Goal: Task Accomplishment & Management: Use online tool/utility

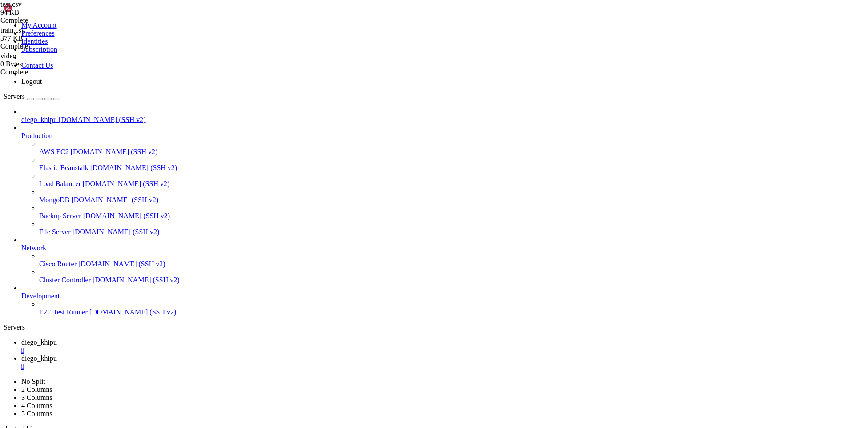
scroll to position [368, 0]
drag, startPoint x: 93, startPoint y: 776, endPoint x: 422, endPoint y: 776, distance: 329.2
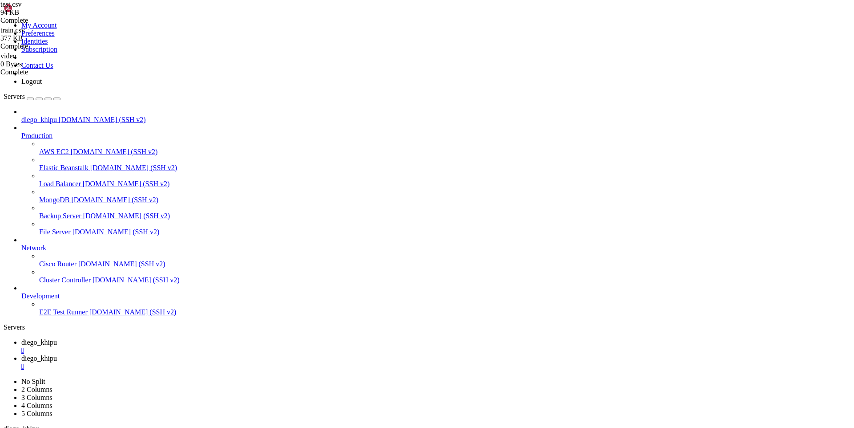
scroll to position [1514, 0]
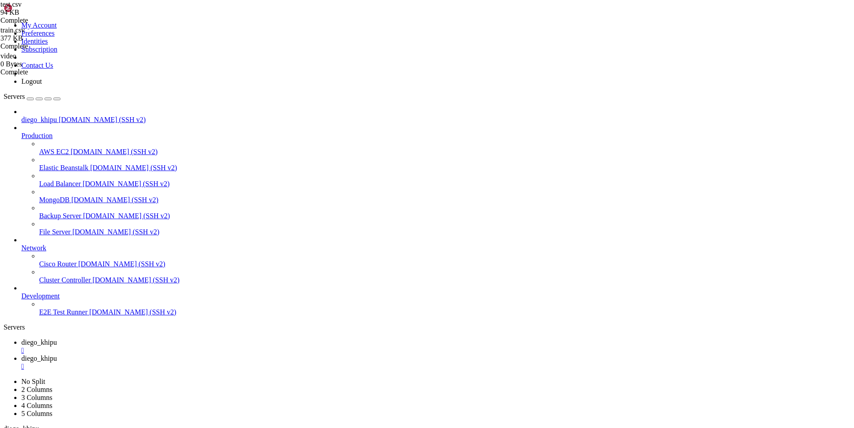
drag, startPoint x: 107, startPoint y: 856, endPoint x: 202, endPoint y: 853, distance: 95.2
copy x-row "OpenGVLab/VideoMAEv2-Base"
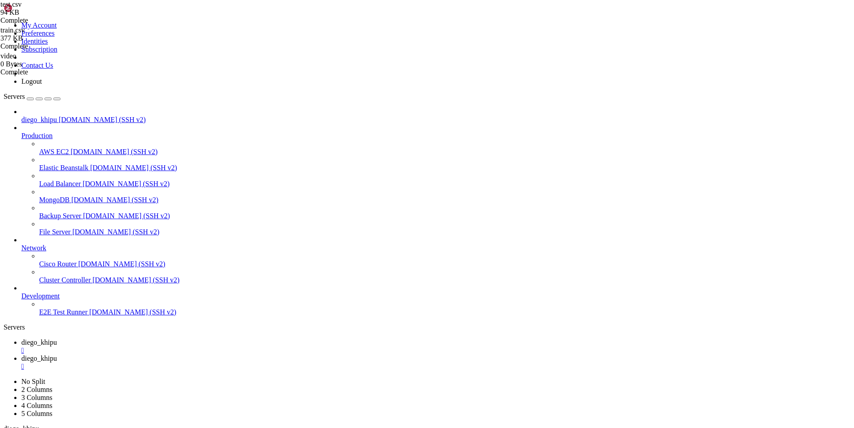
scroll to position [4092, 0]
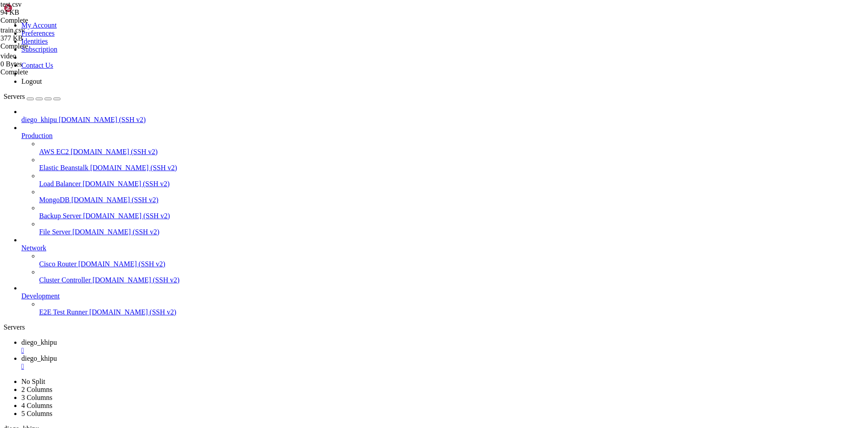
scroll to position [6263, 0]
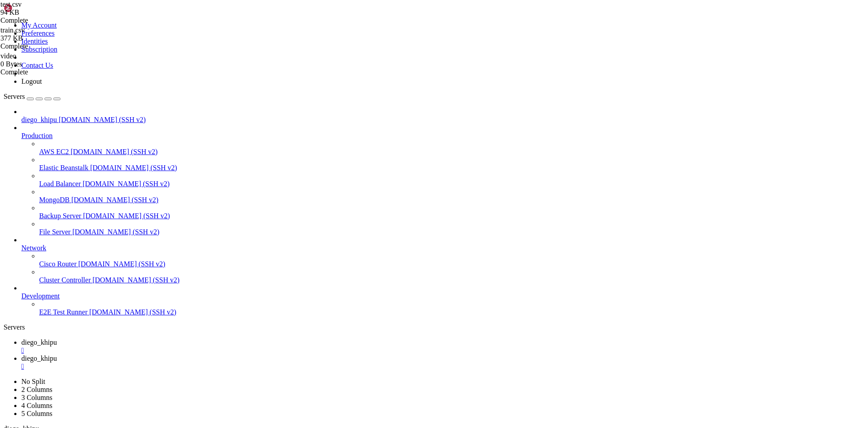
drag, startPoint x: 7, startPoint y: 829, endPoint x: 107, endPoint y: 840, distance: 101.1
drag, startPoint x: 110, startPoint y: 837, endPoint x: 7, endPoint y: 833, distance: 103.3
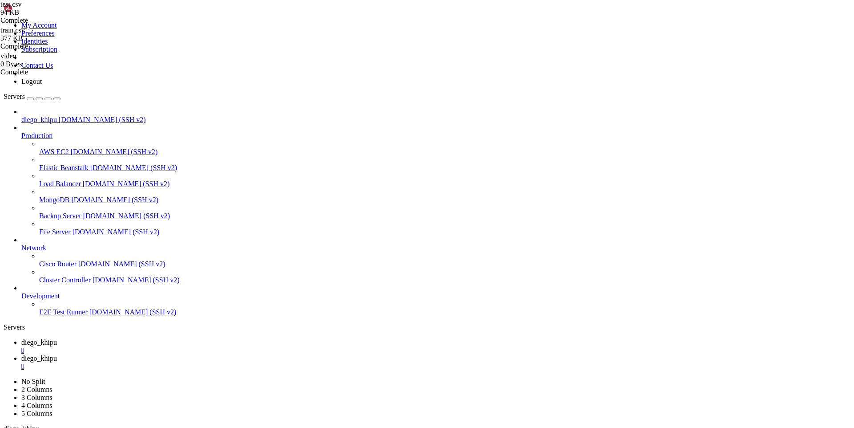
copy div "ValueError: The repository ./models/VideoMAEv2-Base contains custom code which …"
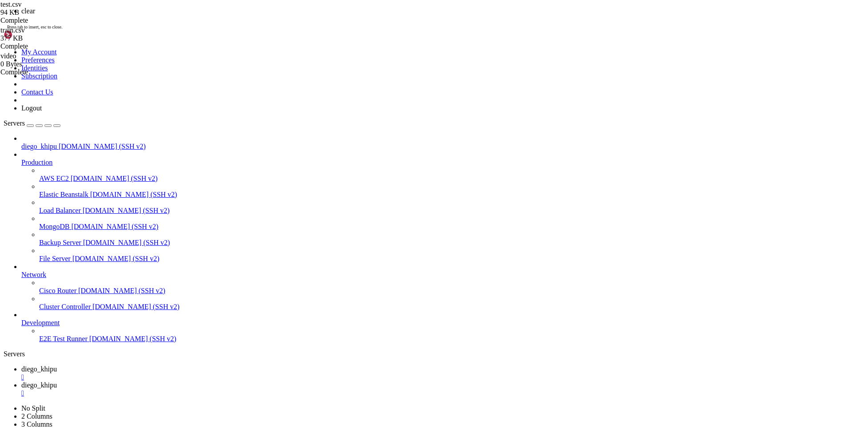
scroll to position [0, 0]
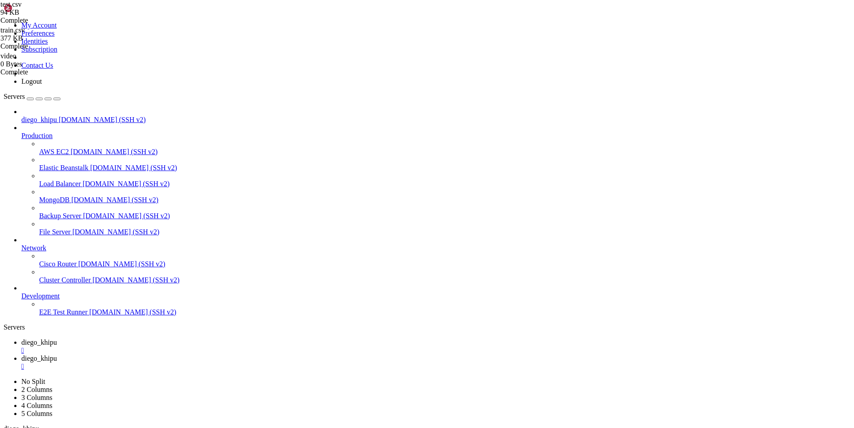
drag, startPoint x: 90, startPoint y: 683, endPoint x: 255, endPoint y: 688, distance: 164.7
drag, startPoint x: 348, startPoint y: 752, endPoint x: 8, endPoint y: 617, distance: 366.1
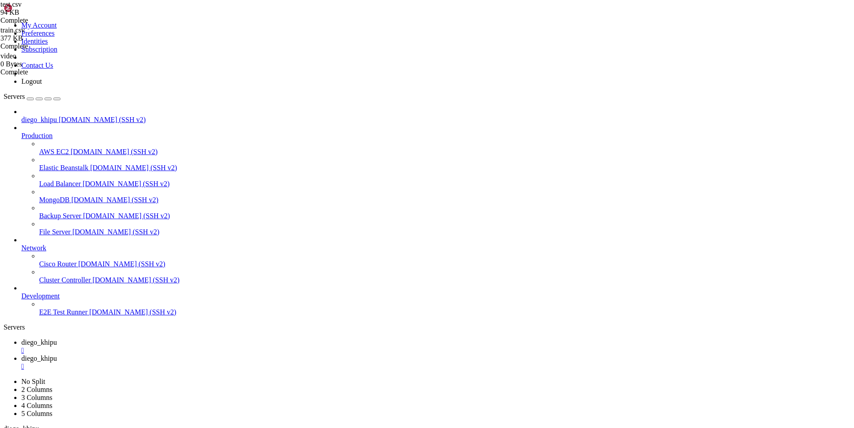
scroll to position [184, 0]
copy div "Traceback (most recent call last): File "/home/diego.quispe/deep/lab2/train.py"…"
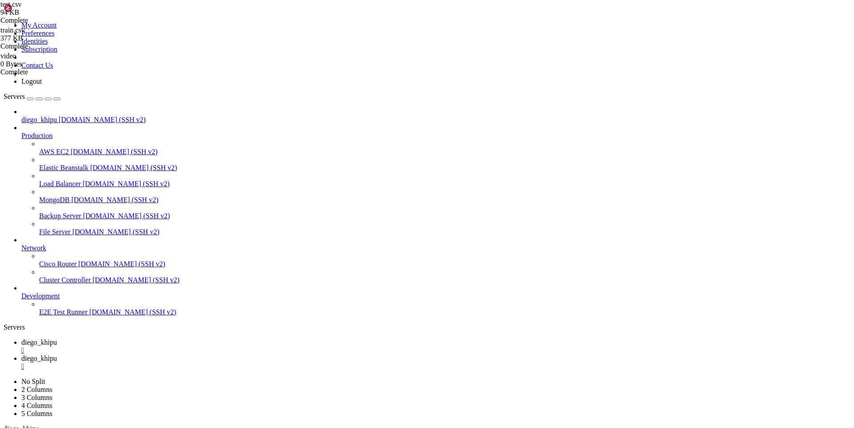
scroll to position [259, 0]
drag, startPoint x: 242, startPoint y: 840, endPoint x: 215, endPoint y: 800, distance: 48.0
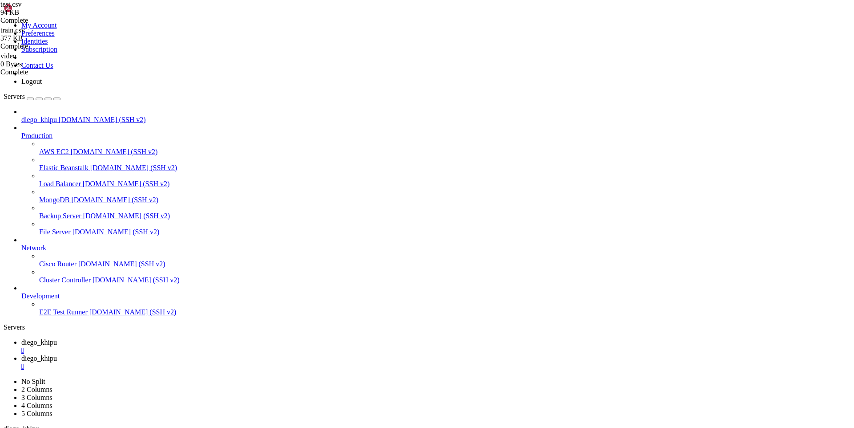
drag, startPoint x: 246, startPoint y: 790, endPoint x: 8, endPoint y: 577, distance: 319.5
copy div "Traceback (most recent call last): File "/home/diego.quispe/anaconda3/envs/anur…"
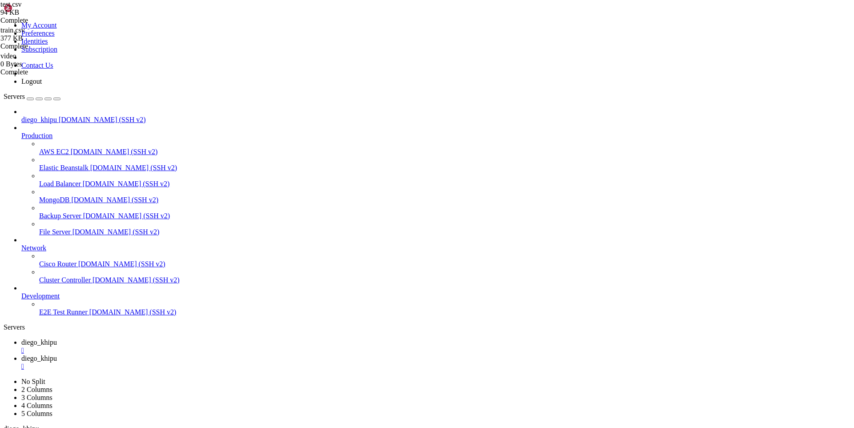
drag, startPoint x: 105, startPoint y: 791, endPoint x: 26, endPoint y: 687, distance: 130.2
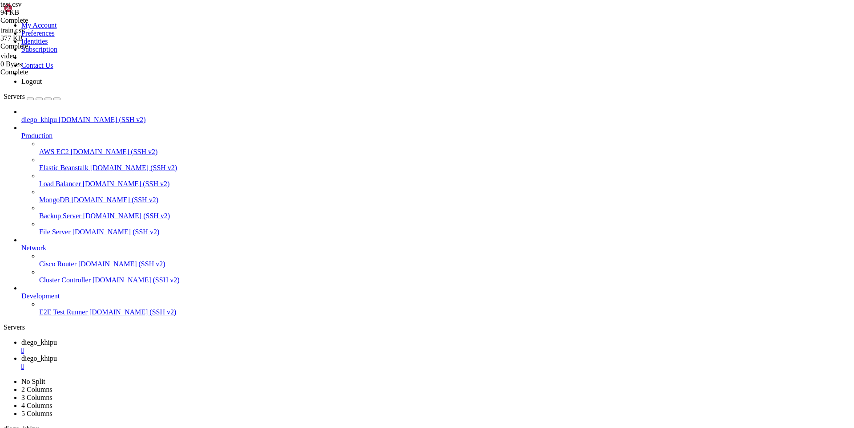
scroll to position [8, 0]
drag, startPoint x: 53, startPoint y: 858, endPoint x: 8, endPoint y: 571, distance: 290.5
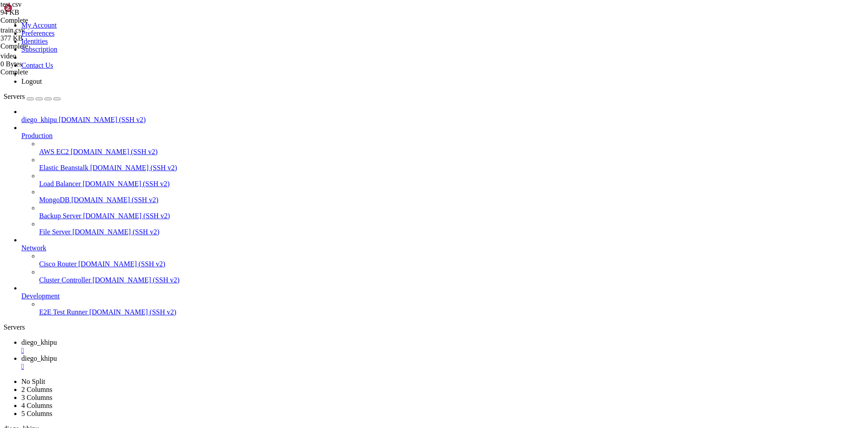
copy div "# train_animalkingdom.py # Fine-tune VideoMAEv2-Base for multi-label Animal Kin…"
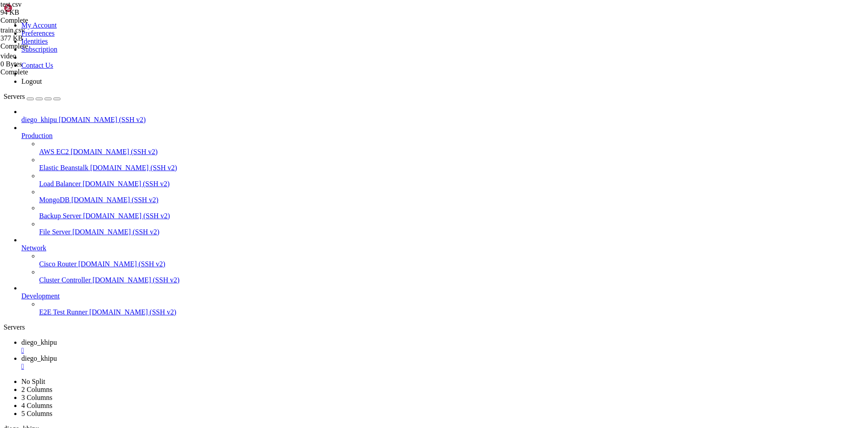
scroll to position [8, 0]
drag, startPoint x: 448, startPoint y: 842, endPoint x: 8, endPoint y: 578, distance: 513.1
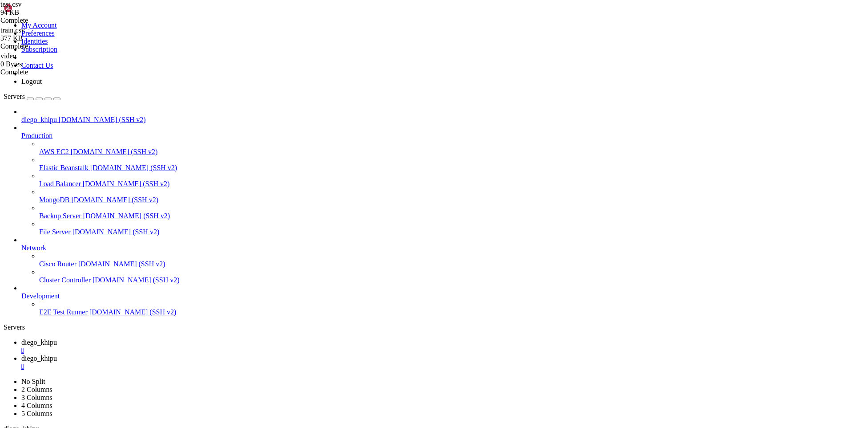
copy div "Some weights of VideoMAEForVideoClassification were not initialized from the mo…"
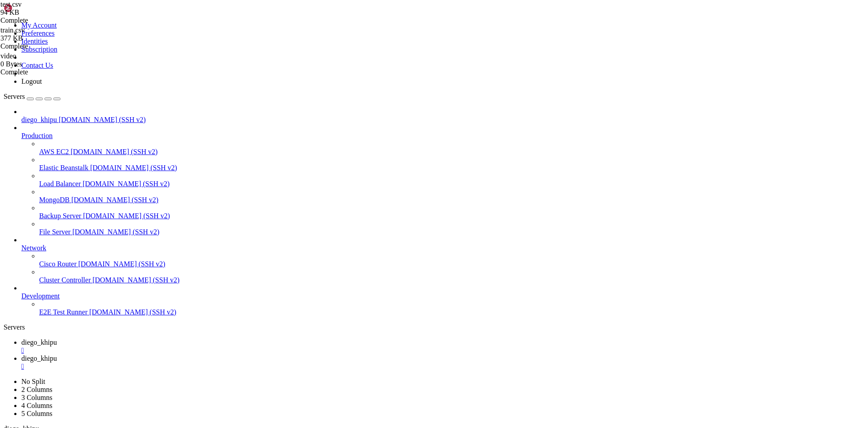
scroll to position [1297, 0]
drag, startPoint x: 431, startPoint y: 849, endPoint x: 8, endPoint y: 559, distance: 513.3
copy div "Some weights of VideoMAEForVideoClassification were not initialized from the mo…"
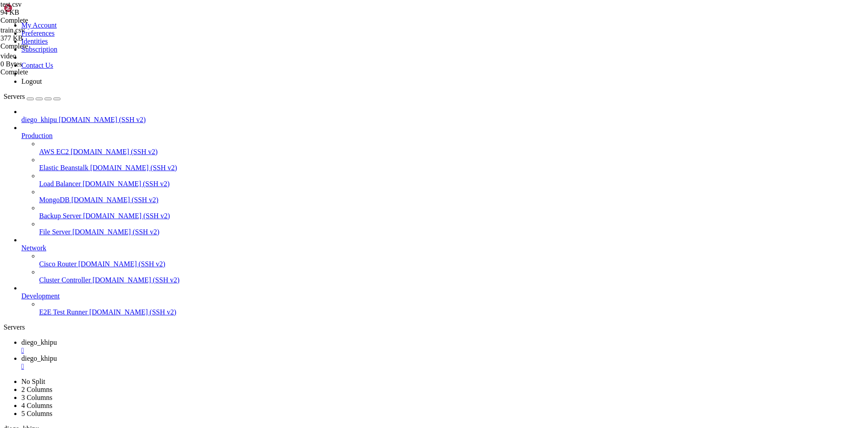
drag, startPoint x: 312, startPoint y: 656, endPoint x: 8, endPoint y: 650, distance: 304.8
copy div "[Debug] processor out: (2, 16, 3, 224, 224) -> model in: (2, 3, 16, 224, 224) […"
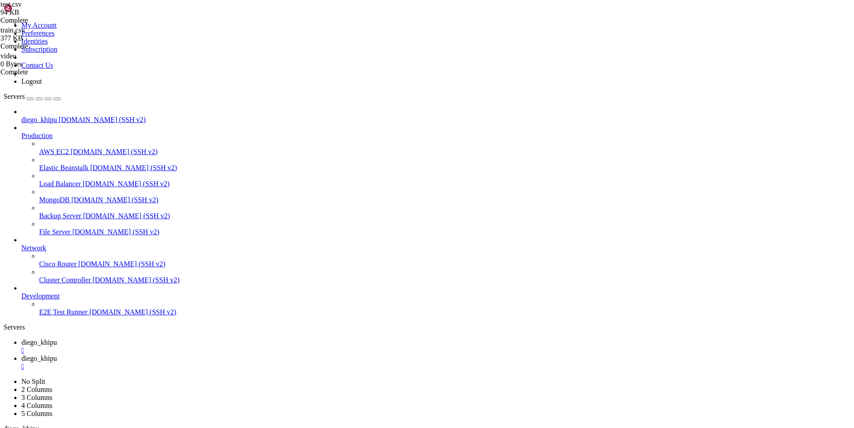
scroll to position [2026, 0]
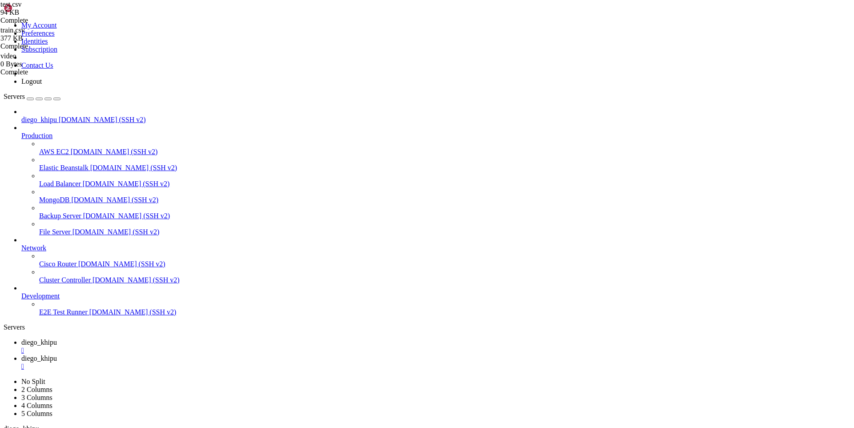
drag, startPoint x: 55, startPoint y: 855, endPoint x: 6, endPoint y: 528, distance: 331.2
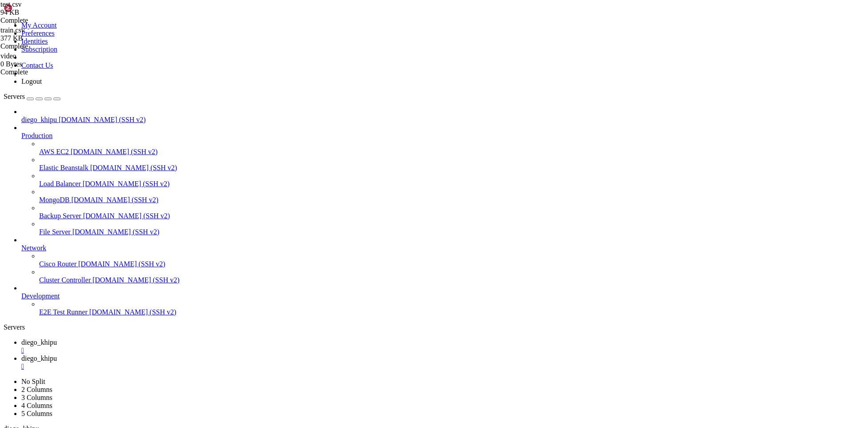
drag, startPoint x: 6, startPoint y: 529, endPoint x: 53, endPoint y: 599, distance: 84.0
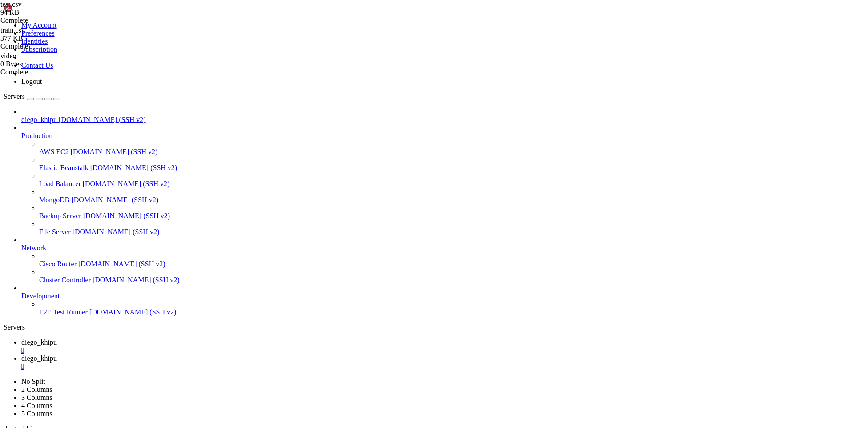
drag, startPoint x: 8, startPoint y: 527, endPoint x: 149, endPoint y: 852, distance: 354.9
copy div "#!/usr/bin/env python3 # -------------------- t0 = time.time() # Unfreeze after…"
drag, startPoint x: 219, startPoint y: 862, endPoint x: 8, endPoint y: 528, distance: 395.5
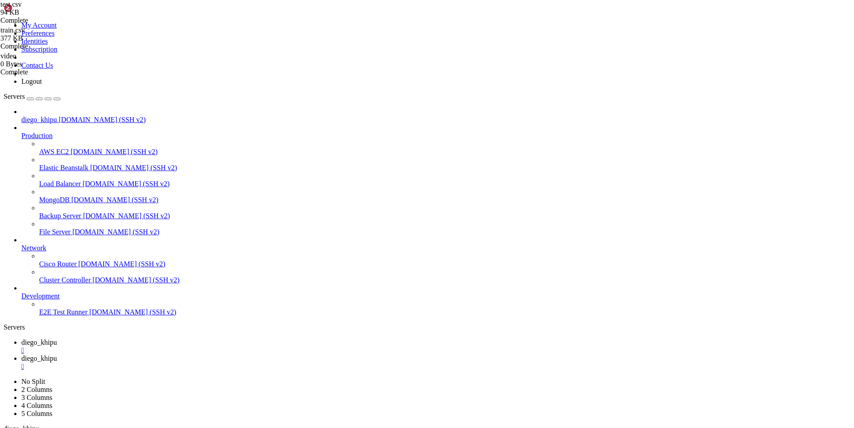
copy div "/usr/bin/id: cannot find name for group ID 10063 /usr/bin/id: cannot find name …"
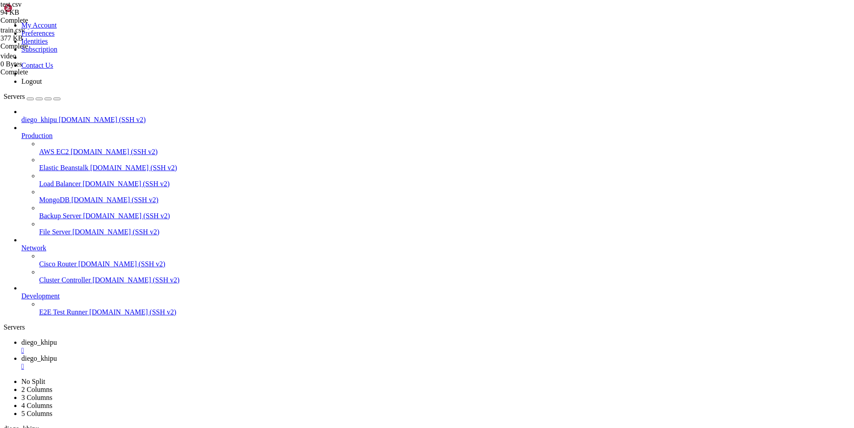
scroll to position [408, 0]
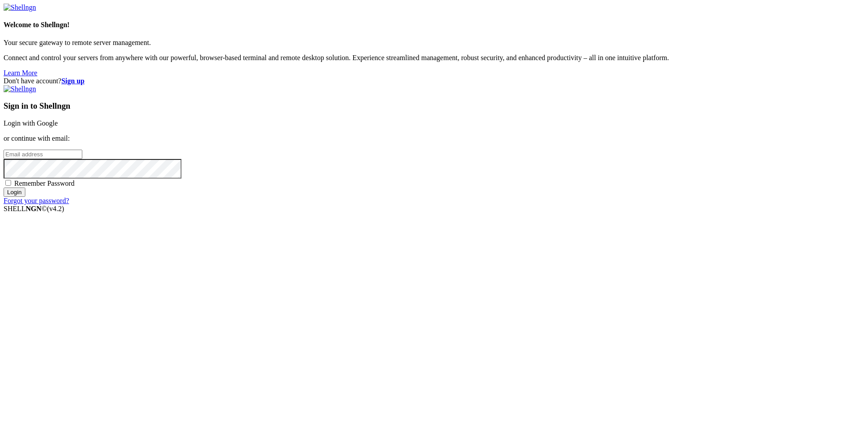
click at [58, 127] on link "Login with Google" at bounding box center [31, 123] width 54 height 8
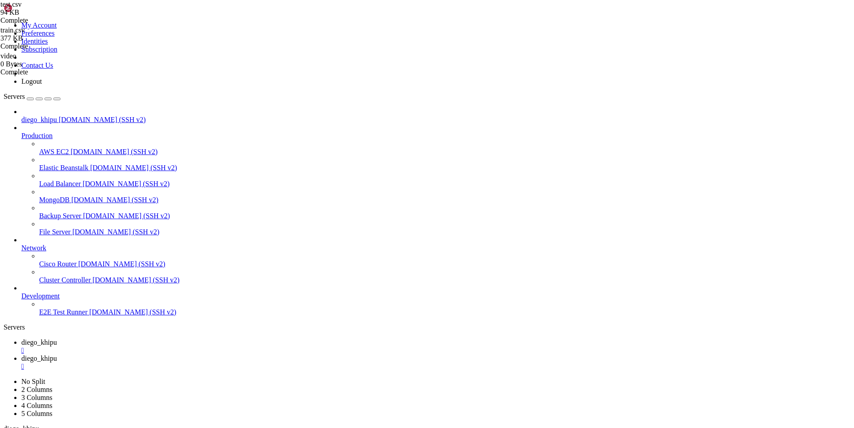
scroll to position [408, 0]
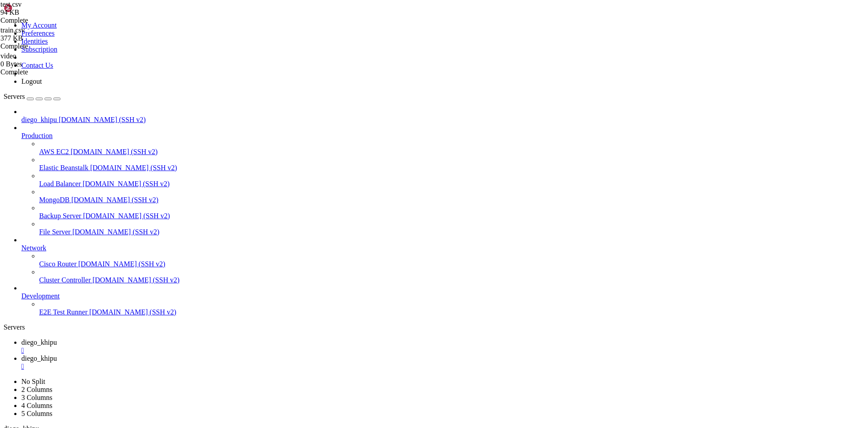
scroll to position [432, 0]
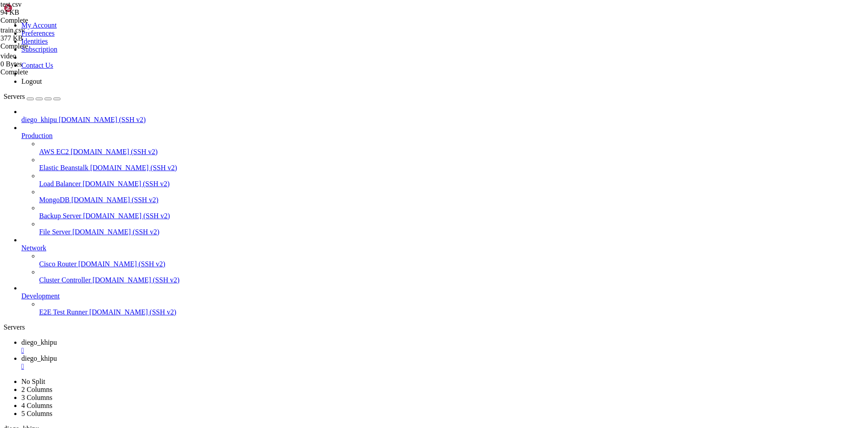
drag, startPoint x: 183, startPoint y: 866, endPoint x: 8, endPoint y: 574, distance: 340.2
copy div "/usr/bin/id: cannot find name for group ID 10063 /usr/bin/id: cannot find name …"
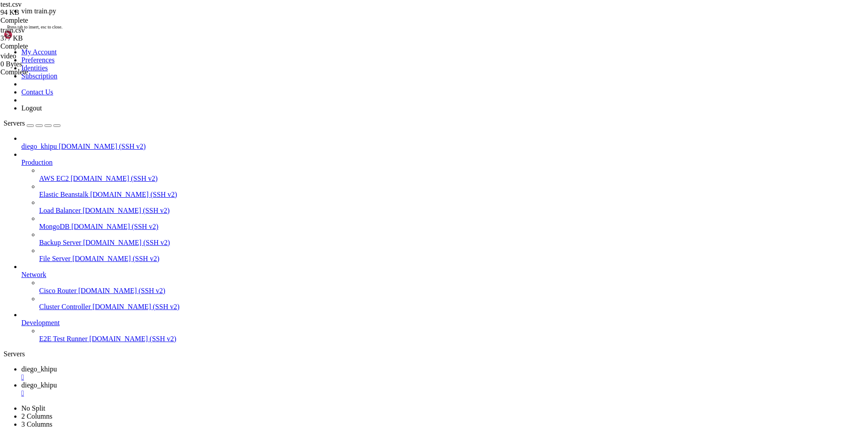
scroll to position [1225, 0]
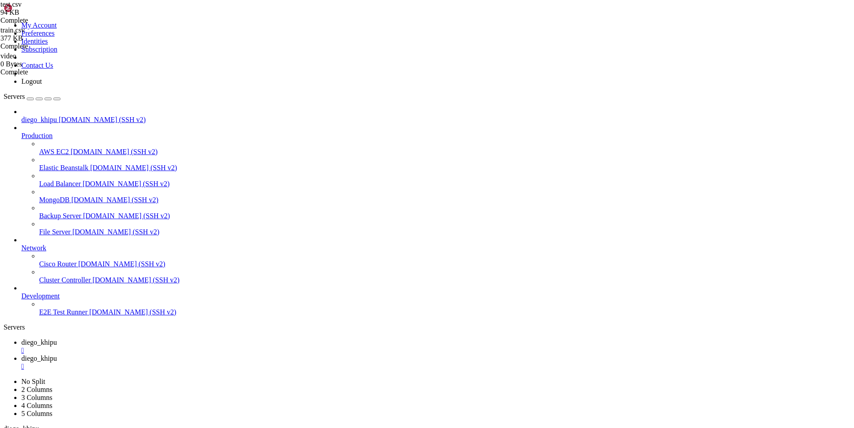
drag, startPoint x: 226, startPoint y: 864, endPoint x: 7, endPoint y: 736, distance: 253.4
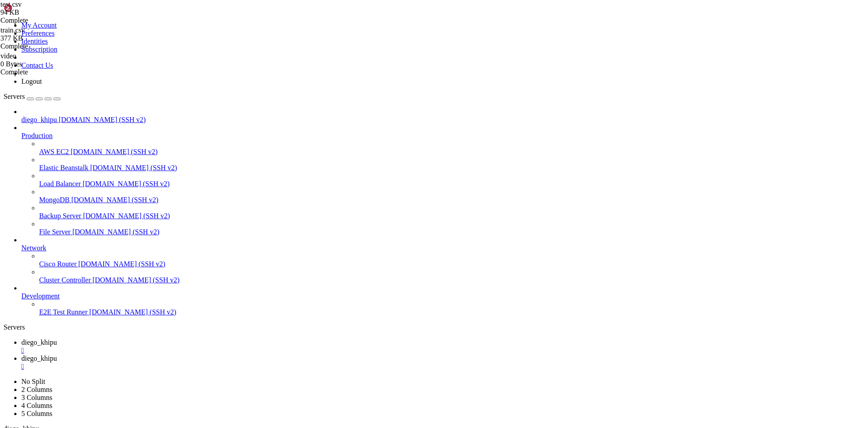
copy div "[Info] Detected num_classes = 140 [Info] Loaded 6096 test ids [Info] Train size…"
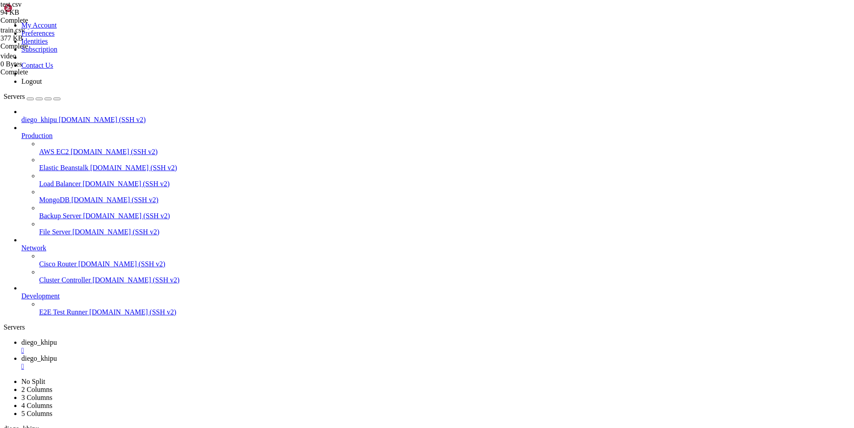
drag, startPoint x: 44, startPoint y: 854, endPoint x: 8, endPoint y: 529, distance: 327.3
copy div "#!/usr/bin/env python3 # train_animalkingdom.py # Fine-tune VideoMAE for multi-…"
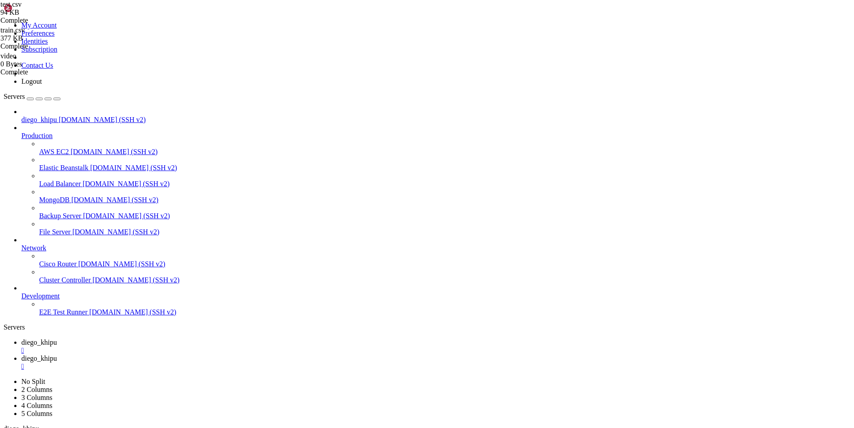
scroll to position [1281, 0]
drag, startPoint x: 90, startPoint y: 775, endPoint x: 240, endPoint y: 775, distance: 150.4
copy x-row "MCG-NJU/videomae-base-finetuned-kinetics"
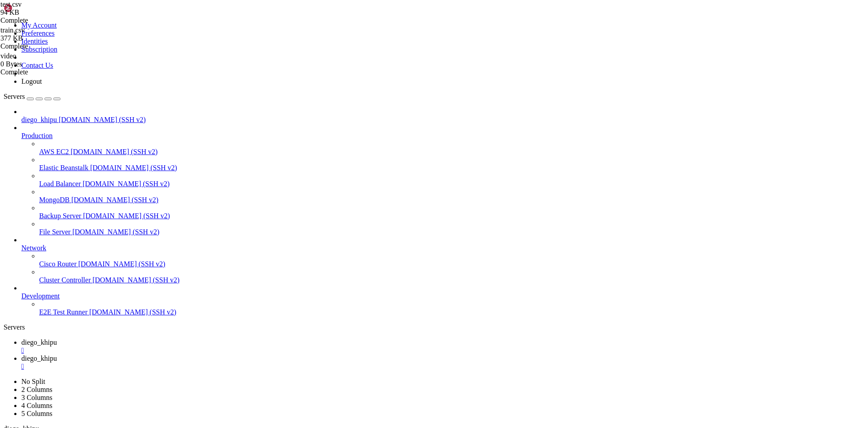
scroll to position [1313, 0]
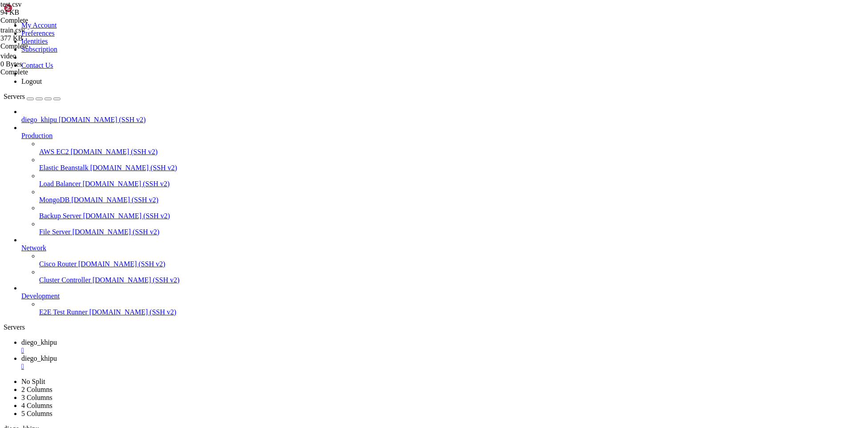
drag, startPoint x: 166, startPoint y: 849, endPoint x: 8, endPoint y: 649, distance: 254.4
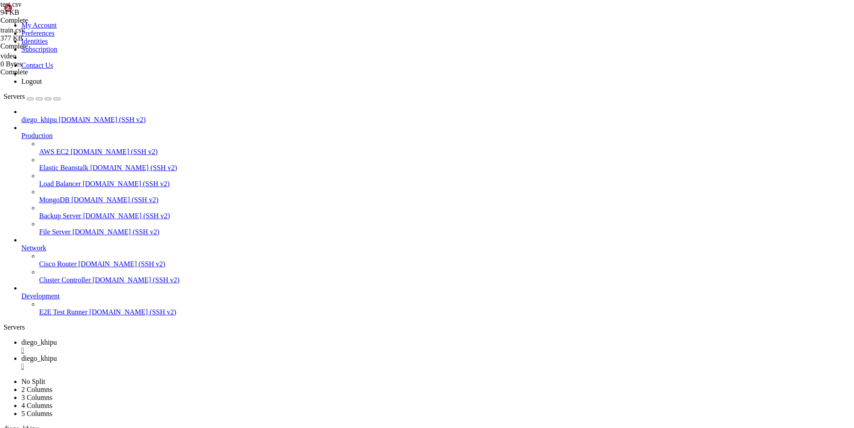
copy div "[Info] Detected num_classes = 140 [Info] Loaded 6096 test ids [Info] Train size…"
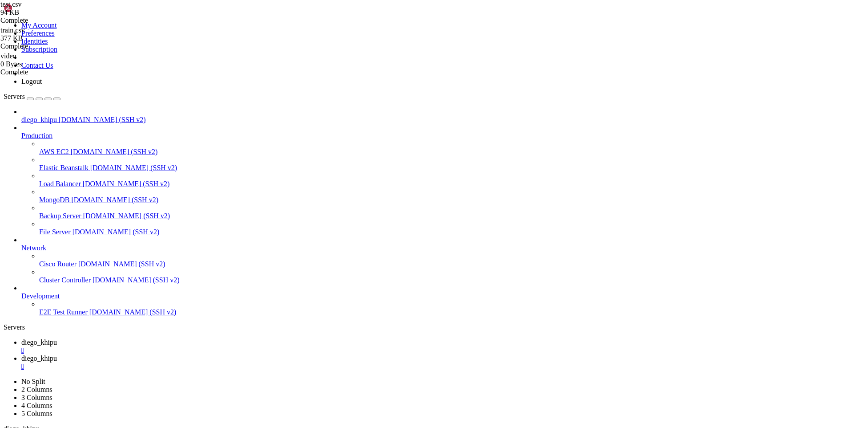
scroll to position [0, 0]
drag, startPoint x: 231, startPoint y: 862, endPoint x: 8, endPoint y: 546, distance: 386.3
copy div "[Info] Detected num_classes = 140 [Info] Loaded 6096 test ids [Info] Train size…"
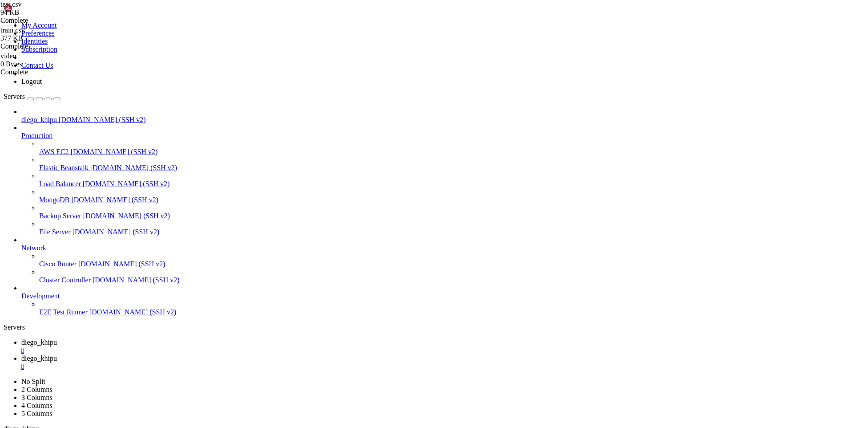
scroll to position [264, 0]
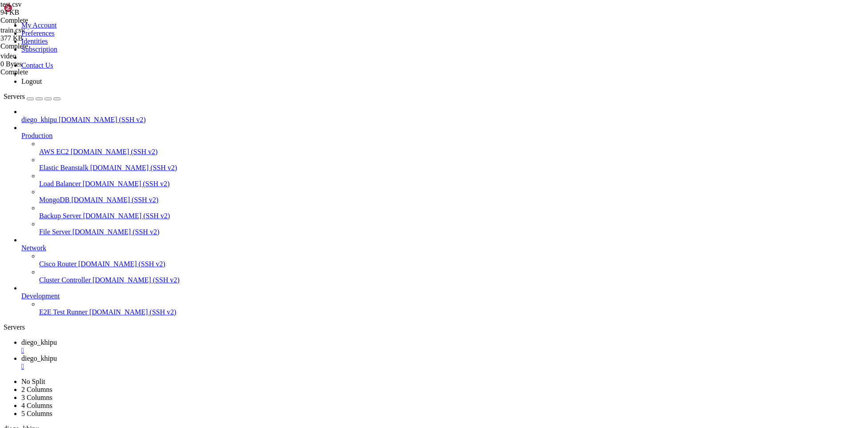
drag, startPoint x: 420, startPoint y: 849, endPoint x: 8, endPoint y: 543, distance: 513.5
copy div "[Info] Detected num_classes = 140 [Info] Loaded 6096 test ids [Info] Train size…"
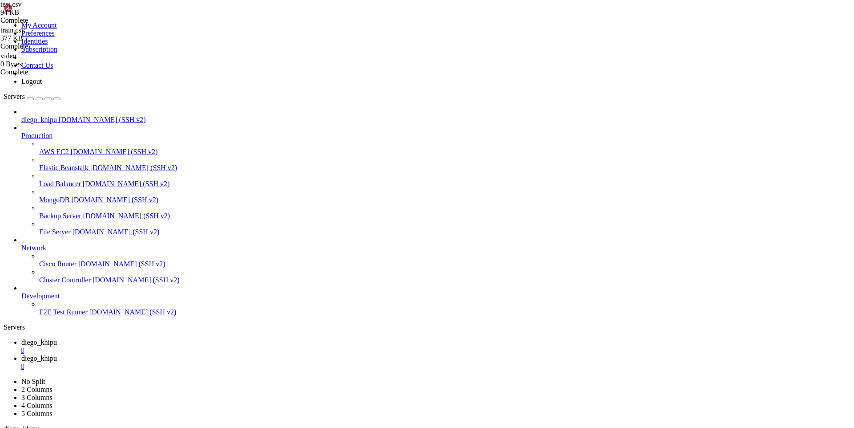
drag, startPoint x: 408, startPoint y: 564, endPoint x: 396, endPoint y: 612, distance: 49.6
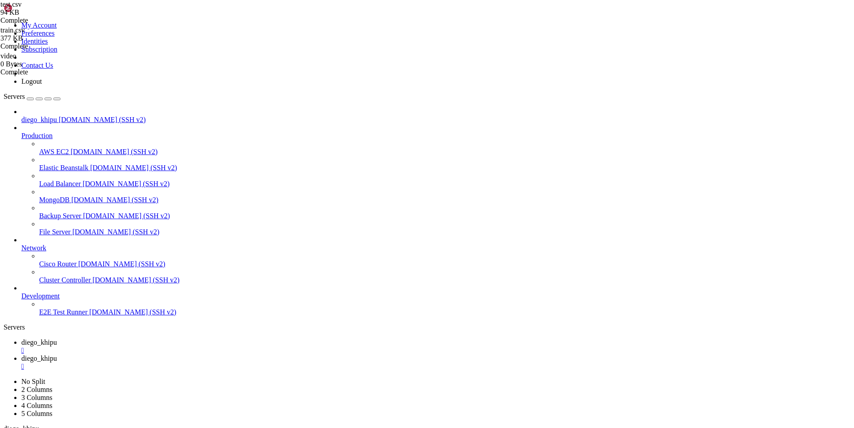
scroll to position [296, 0]
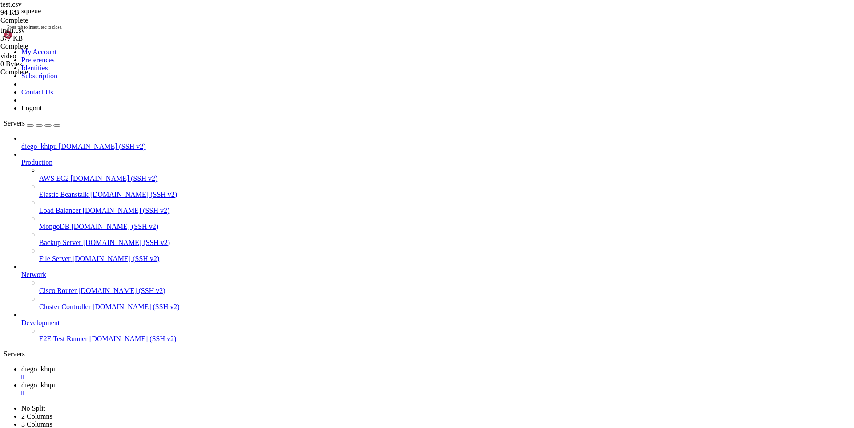
scroll to position [1073, 0]
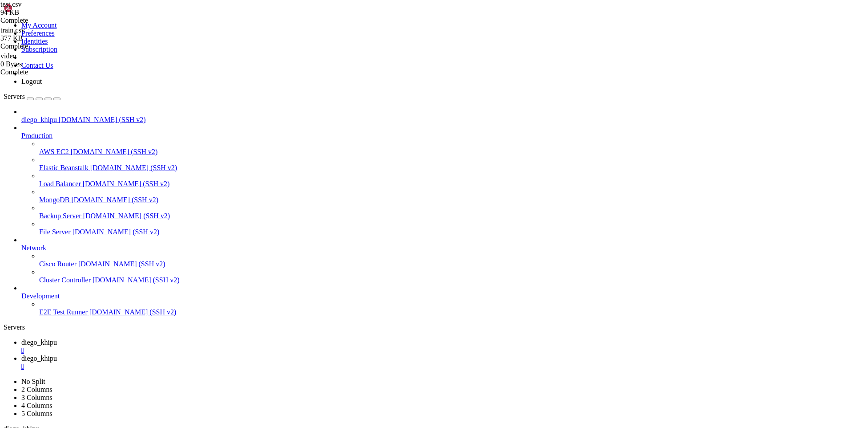
click at [167, 346] on div "" at bounding box center [435, 350] width 829 height 8
click at [169, 346] on div "" at bounding box center [435, 350] width 829 height 8
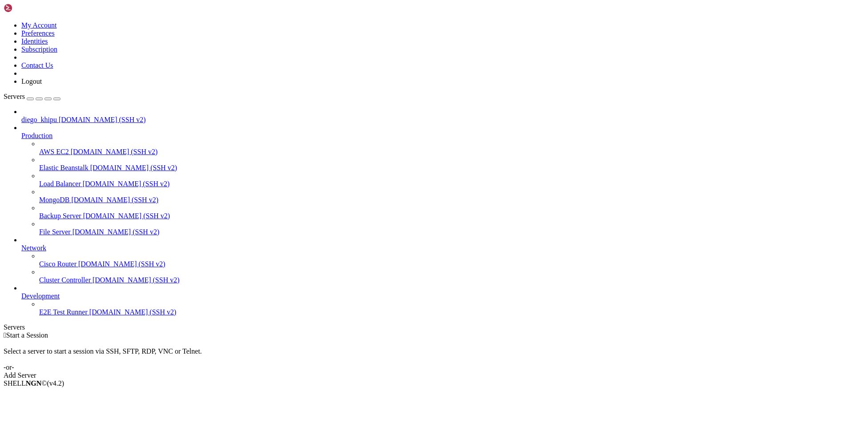
click at [35, 10] on img at bounding box center [29, 8] width 51 height 9
